Goal: Information Seeking & Learning: Understand process/instructions

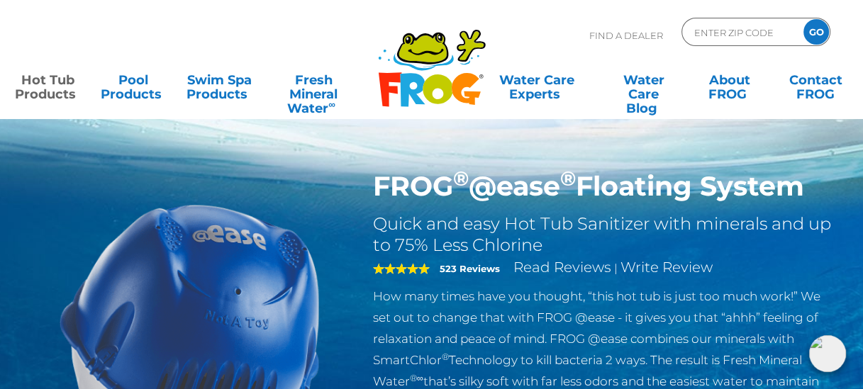
click at [65, 199] on img at bounding box center [190, 332] width 325 height 325
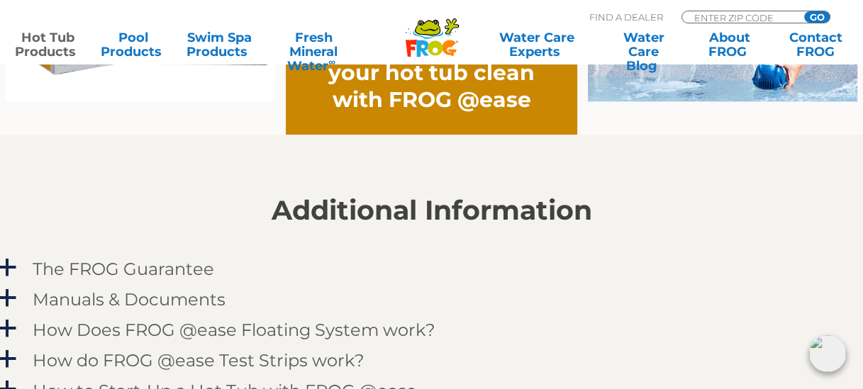
scroll to position [1348, 0]
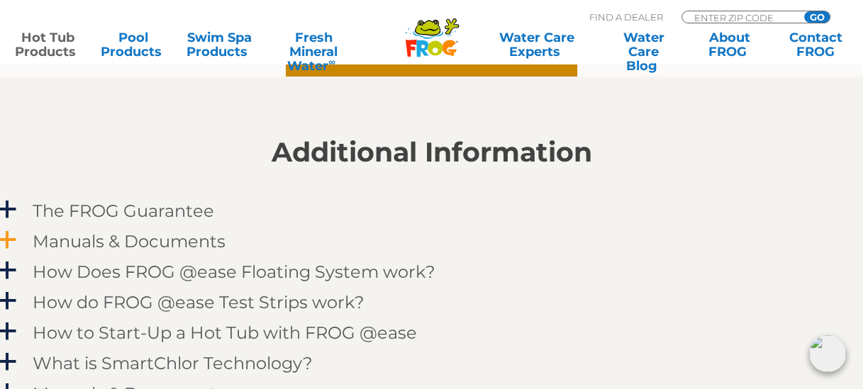
click at [108, 239] on h4 "Manuals & Documents" at bounding box center [129, 241] width 193 height 19
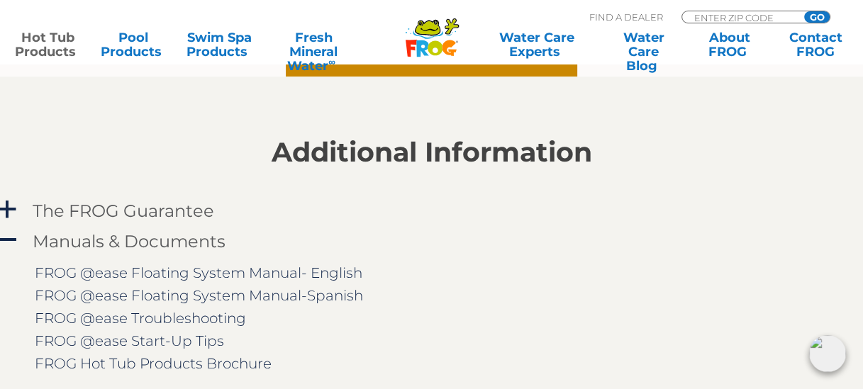
scroll to position [1419, 0]
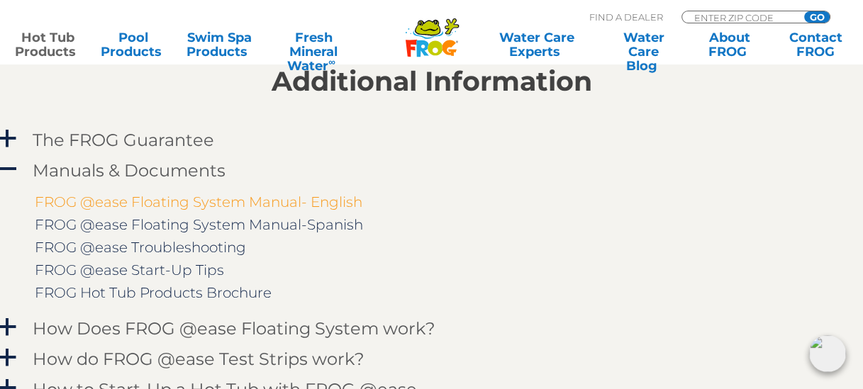
click at [184, 201] on link "FROG @ease Floating System Manual- English" at bounding box center [199, 202] width 328 height 17
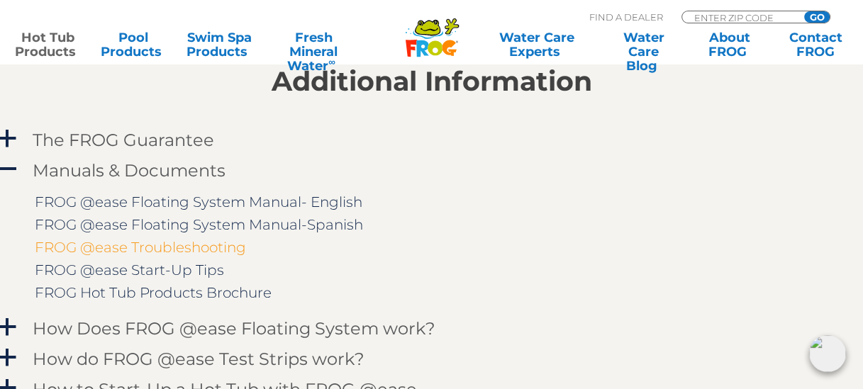
click at [211, 250] on link "FROG @ease Troubleshooting" at bounding box center [140, 247] width 211 height 17
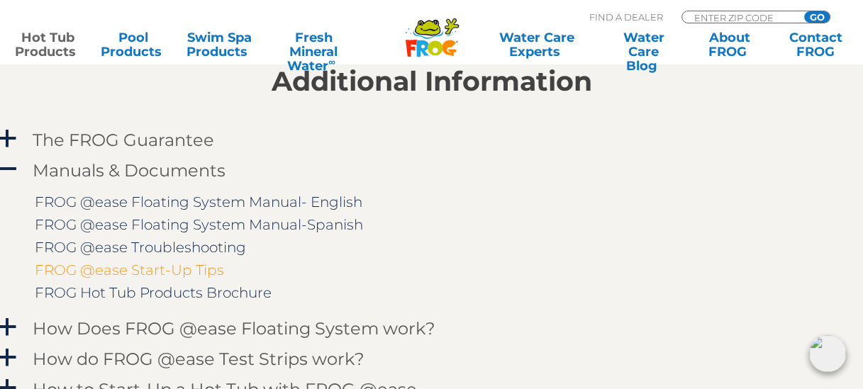
click at [134, 270] on link "FROG @ease Start-Up Tips" at bounding box center [129, 270] width 189 height 17
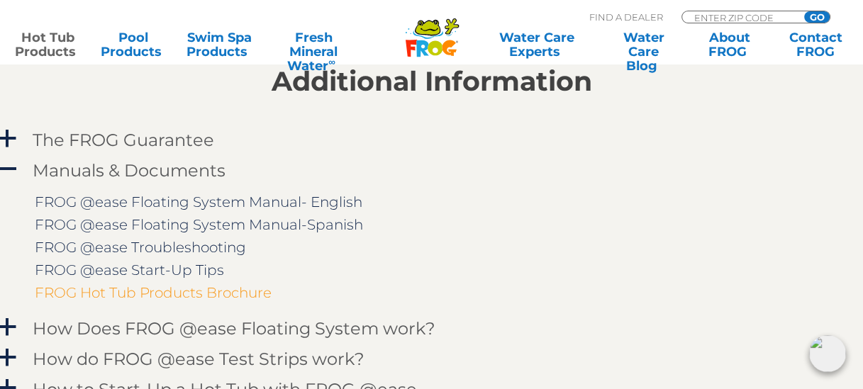
click at [156, 295] on link "FROG Hot Tub Products Brochure" at bounding box center [153, 292] width 237 height 17
click at [11, 175] on span "A" at bounding box center [7, 169] width 21 height 21
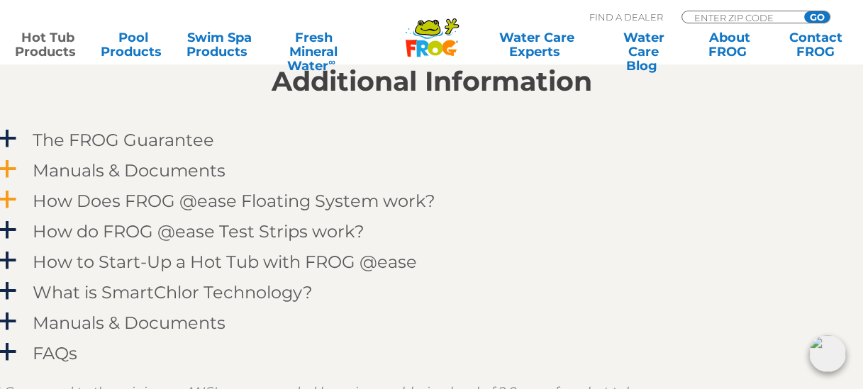
click at [55, 201] on h4 "How Does FROG @ease Floating System work?" at bounding box center [234, 201] width 403 height 19
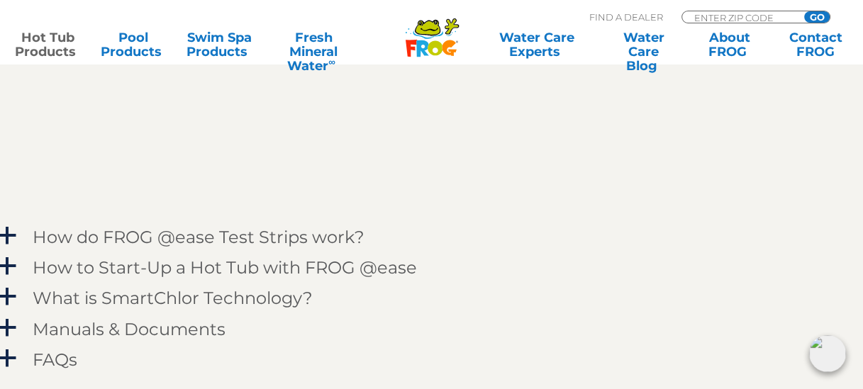
scroll to position [1845, 0]
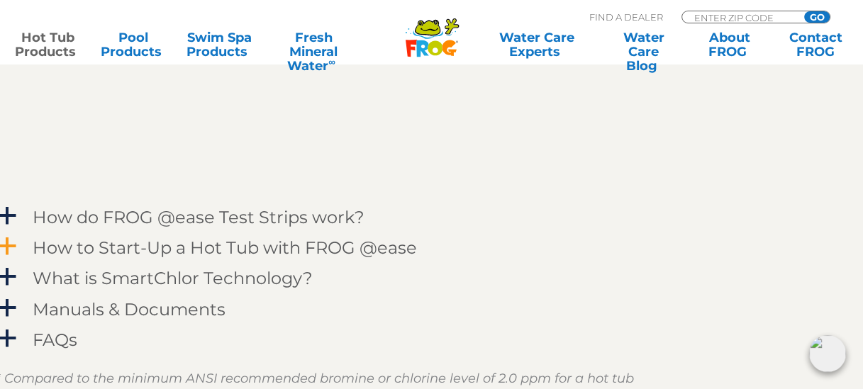
click at [8, 245] on span "a" at bounding box center [7, 246] width 21 height 21
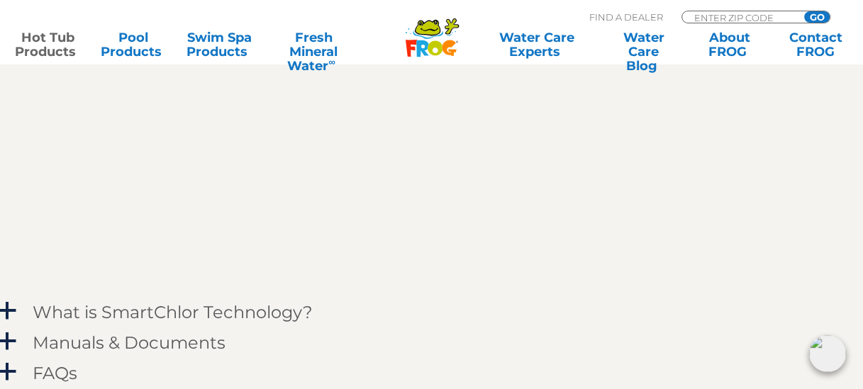
scroll to position [2057, 0]
click at [6, 344] on span "a" at bounding box center [7, 338] width 21 height 21
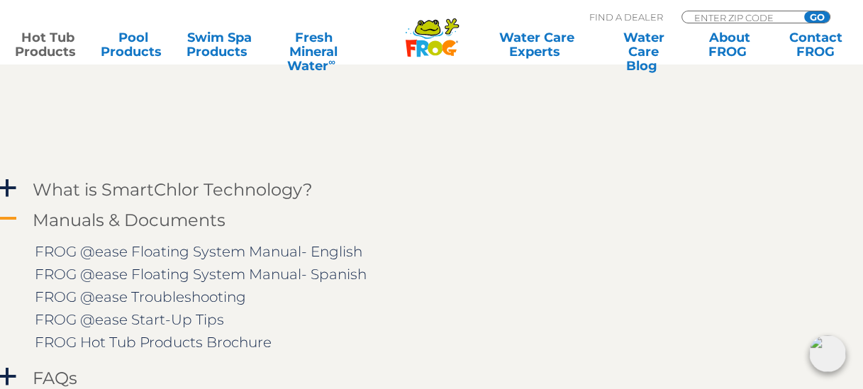
scroll to position [2199, 0]
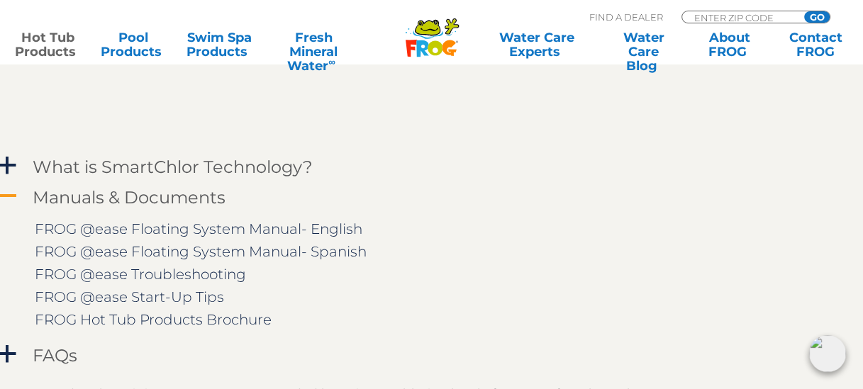
click at [6, 196] on span "A" at bounding box center [7, 196] width 21 height 21
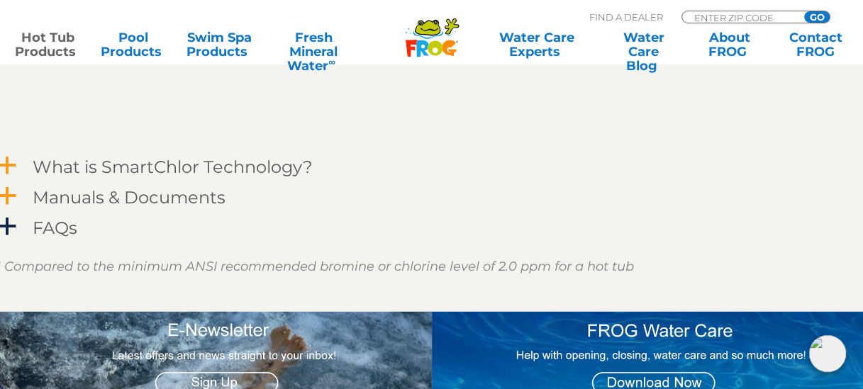
click at [6, 166] on span "a" at bounding box center [7, 165] width 21 height 21
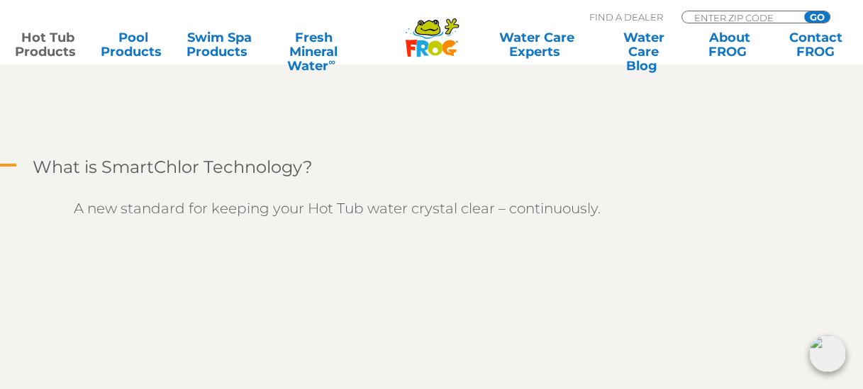
click at [8, 167] on span "A" at bounding box center [7, 165] width 21 height 21
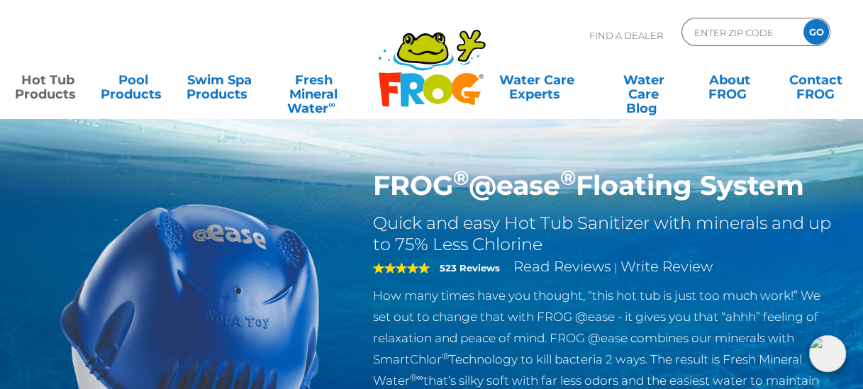
scroll to position [0, 0]
click at [219, 84] on link "Swim Spa Products" at bounding box center [219, 80] width 67 height 28
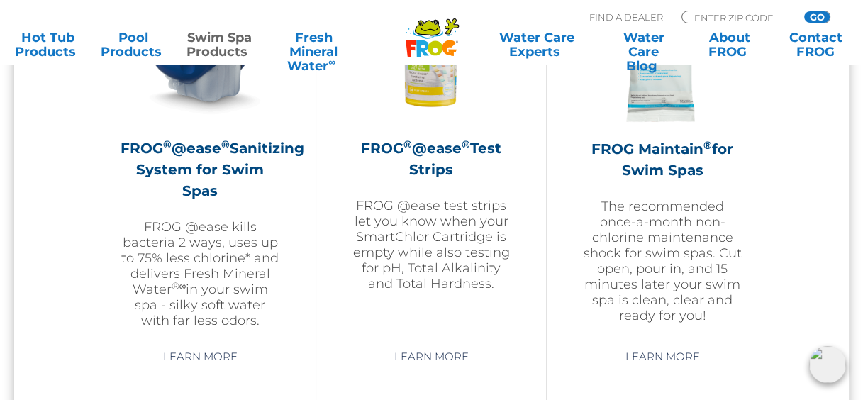
scroll to position [1419, 0]
